Goal: Find specific page/section: Find specific page/section

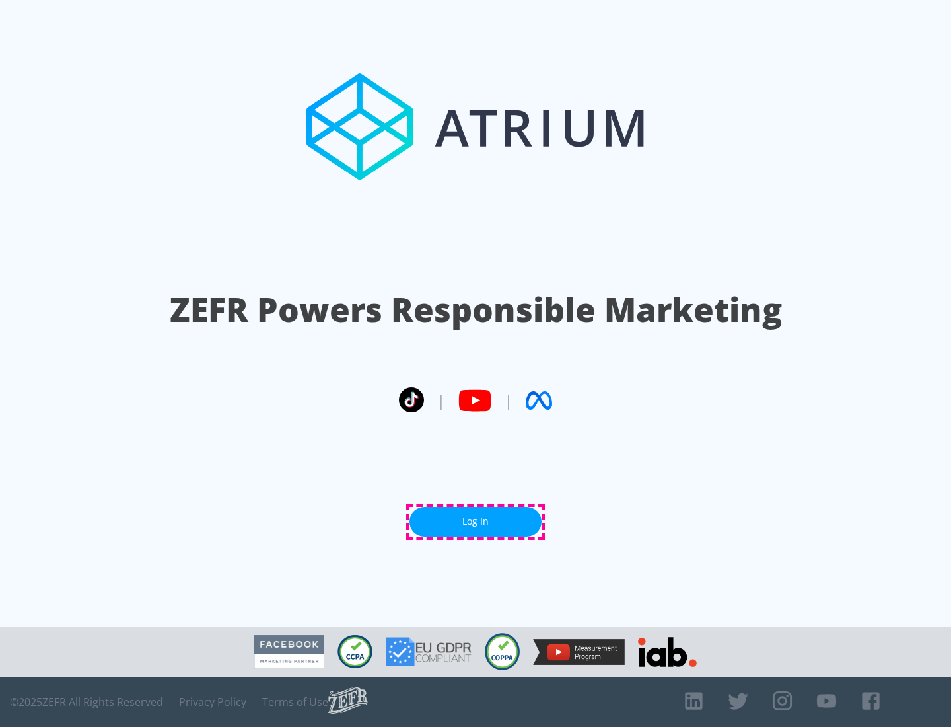
click at [476, 521] on link "Log In" at bounding box center [476, 522] width 132 height 30
